Goal: Find specific page/section: Find specific page/section

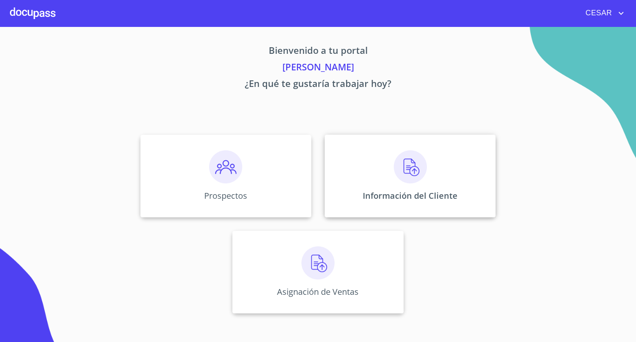
click at [397, 182] on img at bounding box center [410, 166] width 33 height 33
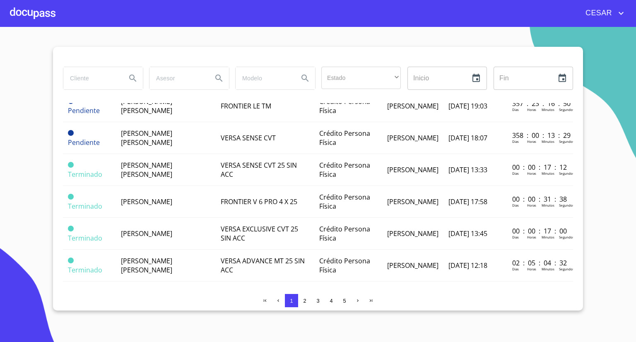
scroll to position [207, 0]
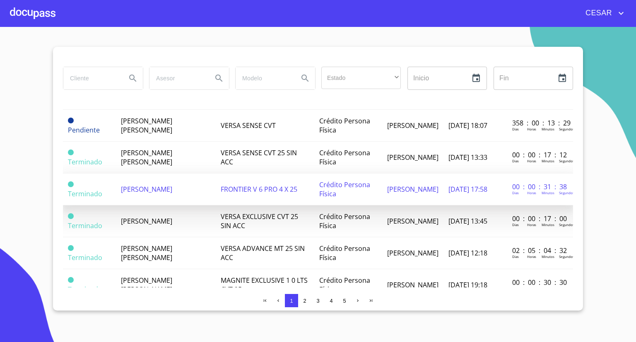
click at [153, 185] on span "[PERSON_NAME]" at bounding box center [146, 189] width 51 height 9
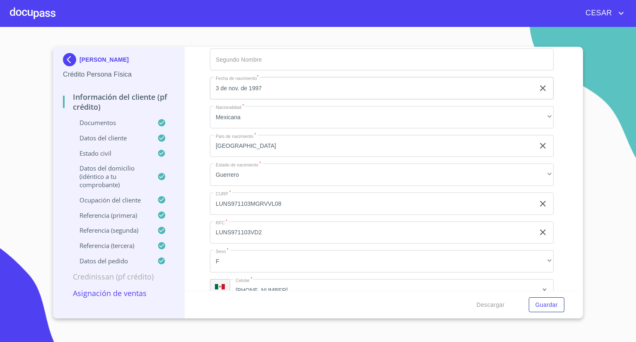
scroll to position [2526, 0]
click at [244, 198] on input "LUNS971103MGRVVL08" at bounding box center [372, 203] width 325 height 22
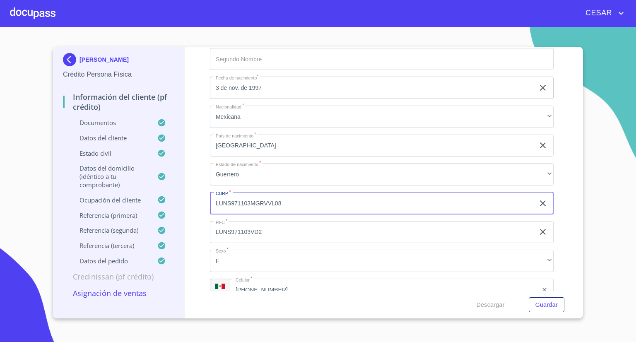
click at [244, 198] on input "LUNS971103MGRVVL08" at bounding box center [372, 203] width 325 height 22
click at [243, 224] on input "LUNS971103VD2" at bounding box center [372, 232] width 325 height 22
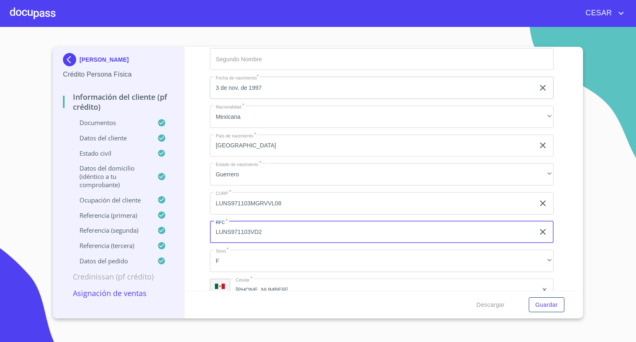
click at [243, 224] on input "LUNS971103VD2" at bounding box center [372, 232] width 325 height 22
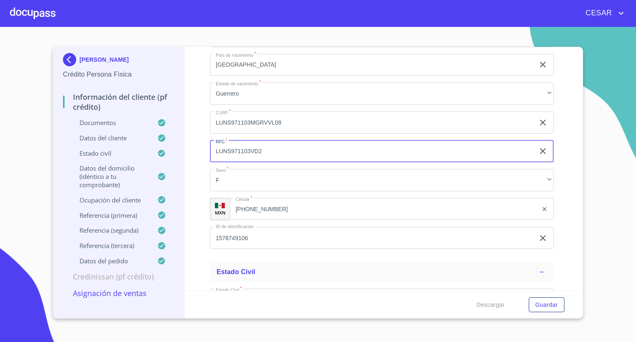
scroll to position [2609, 0]
drag, startPoint x: 285, startPoint y: 201, endPoint x: 214, endPoint y: 199, distance: 71.3
click at [214, 199] on div "MXN Celular   * [PHONE_NUMBER] ​" at bounding box center [382, 207] width 344 height 22
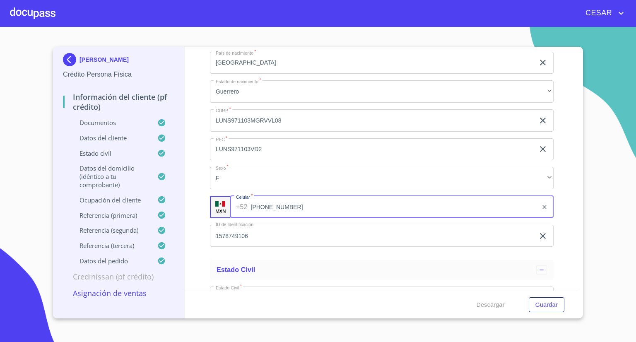
drag, startPoint x: 293, startPoint y: 201, endPoint x: 245, endPoint y: 200, distance: 48.5
click at [245, 200] on div "[PHONE_NUMBER] ​" at bounding box center [391, 207] width 323 height 22
click at [73, 64] on img at bounding box center [71, 59] width 17 height 13
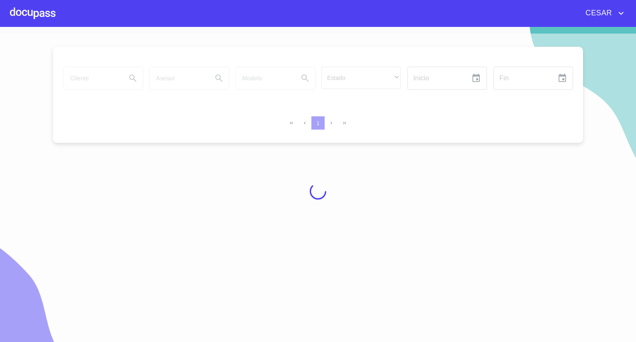
click at [31, 14] on div at bounding box center [33, 13] width 46 height 26
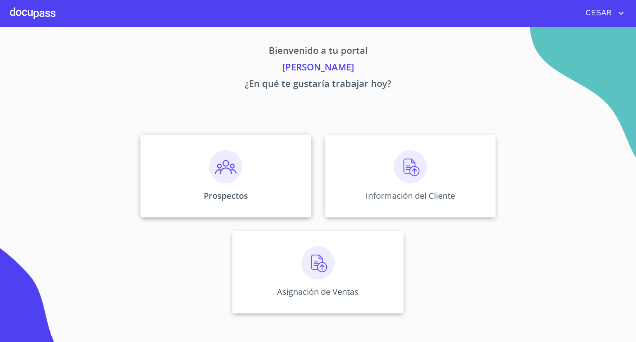
click at [190, 158] on div "Prospectos" at bounding box center [225, 176] width 171 height 83
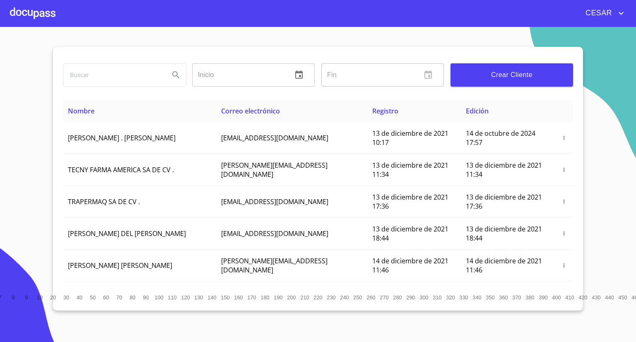
click at [117, 73] on input "search" at bounding box center [112, 75] width 99 height 22
type input "[PERSON_NAME]"
click at [175, 76] on icon "Search" at bounding box center [175, 74] width 7 height 7
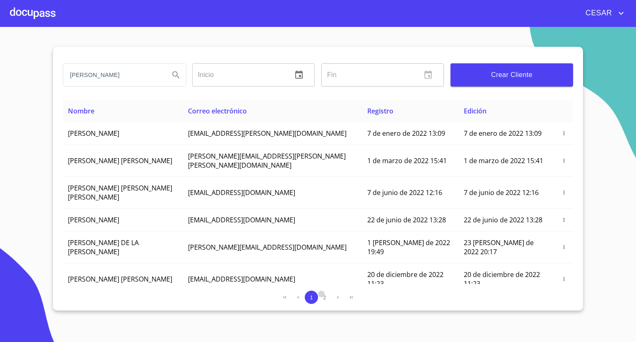
click at [322, 296] on span "2" at bounding box center [324, 297] width 7 height 7
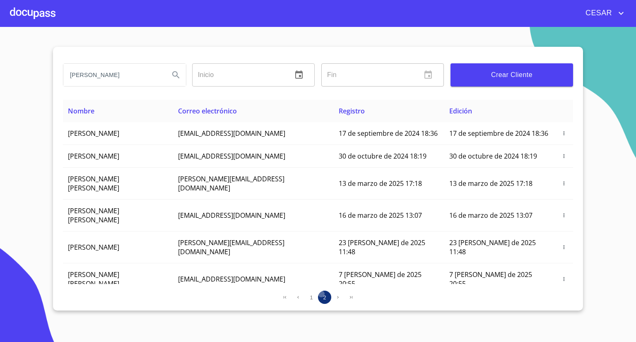
click at [322, 296] on span "2" at bounding box center [324, 297] width 7 height 7
click at [217, 302] on span "[EMAIL_ADDRESS][DOMAIN_NAME]" at bounding box center [231, 306] width 107 height 9
copy span "[EMAIL_ADDRESS][DOMAIN_NAME]"
